Goal: Transaction & Acquisition: Purchase product/service

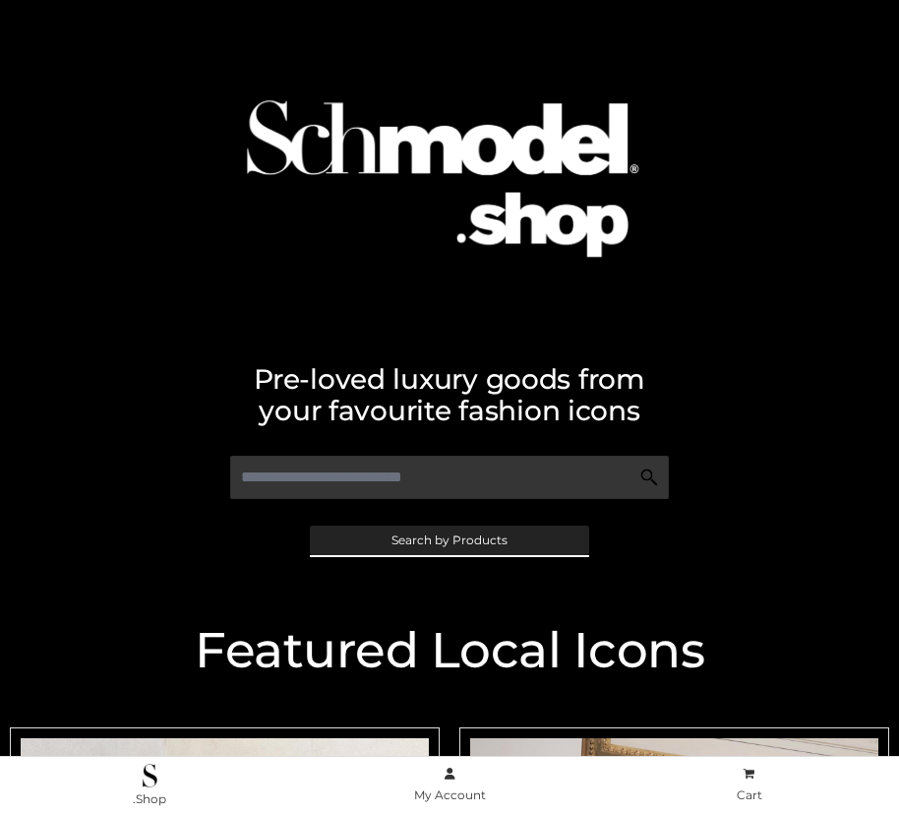
click at [449, 539] on span "Search by Products" at bounding box center [450, 540] width 116 height 12
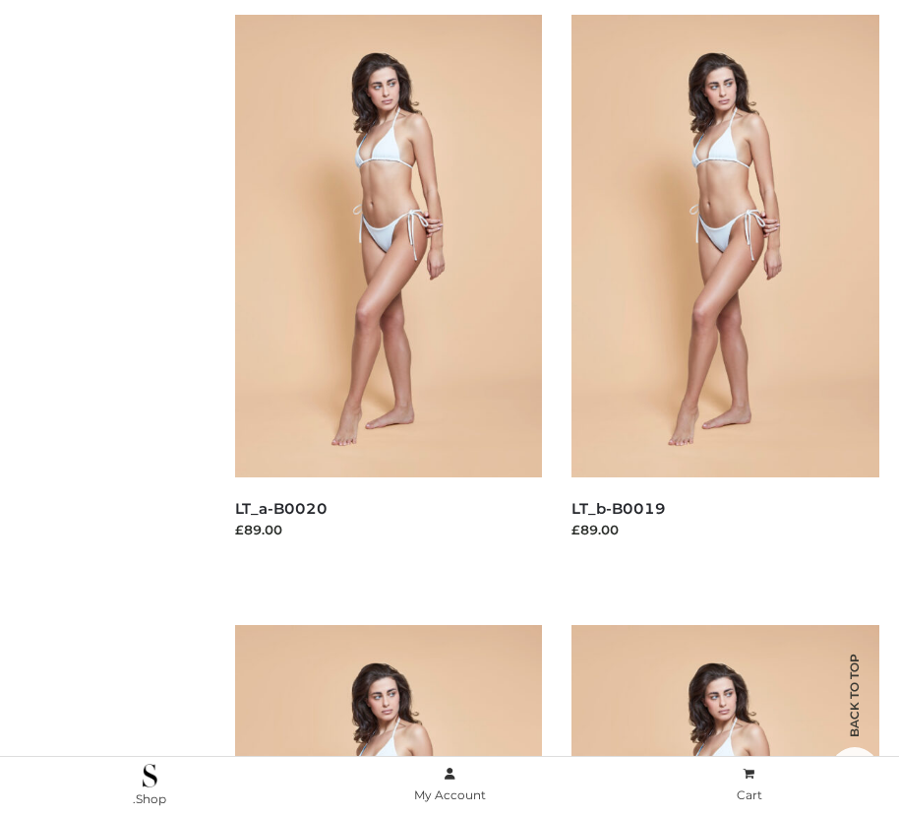
scroll to position [198, 0]
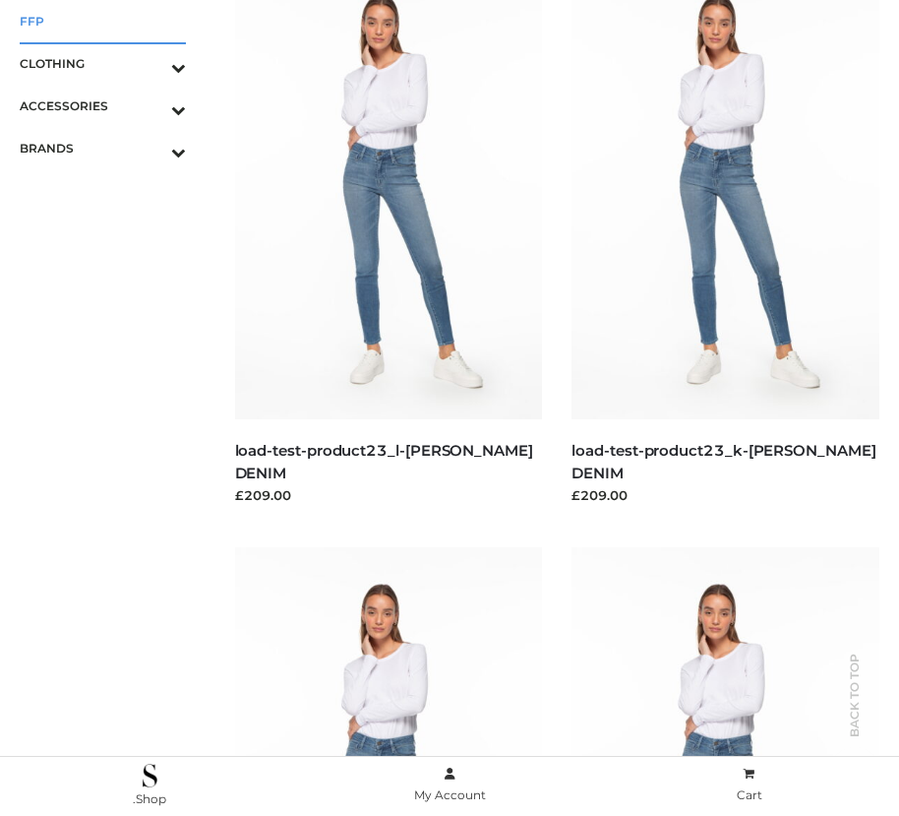
click at [102, 21] on span "FFP" at bounding box center [103, 21] width 166 height 23
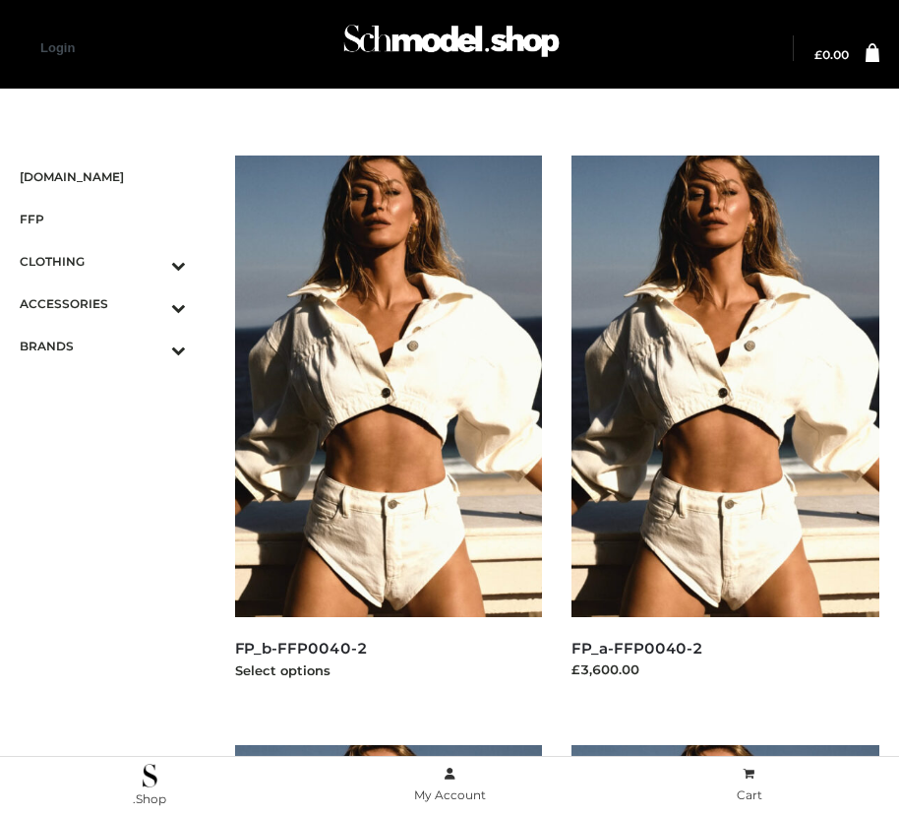
click at [388, 430] on img at bounding box center [389, 385] width 308 height 461
